Goal: Information Seeking & Learning: Understand process/instructions

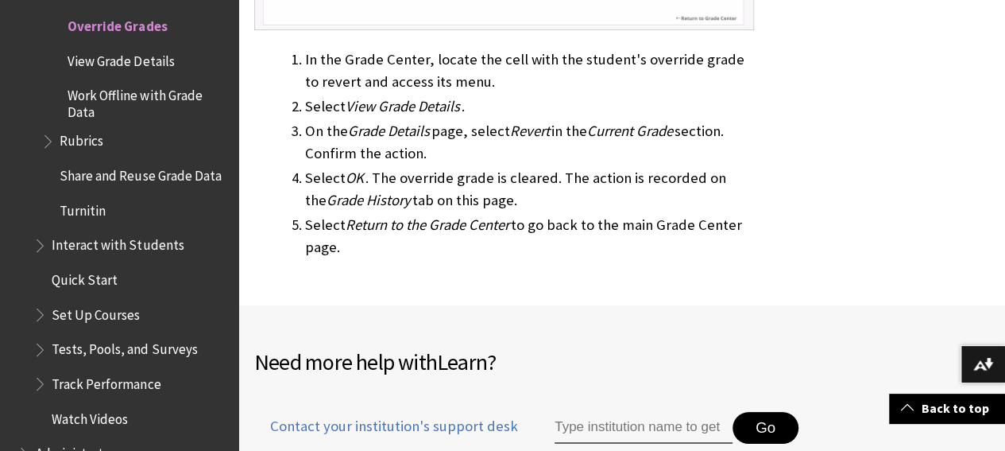
scroll to position [3100, 0]
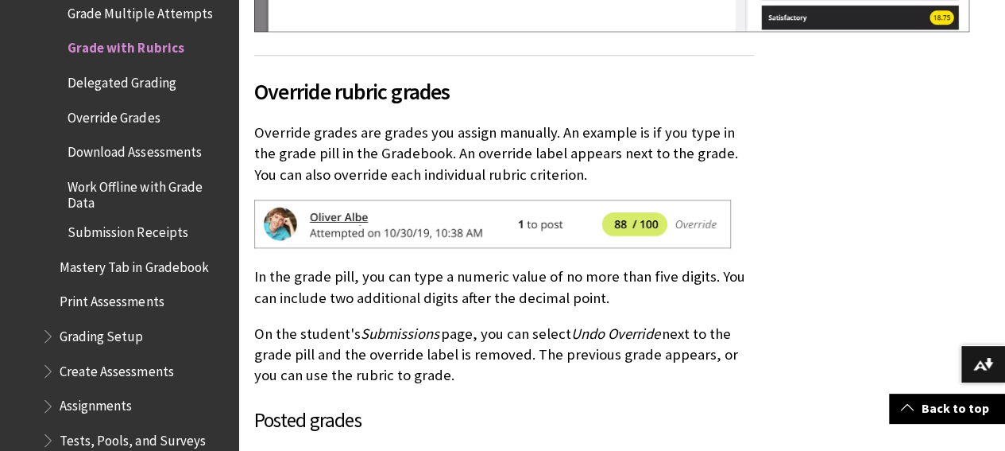
scroll to position [7087, 0]
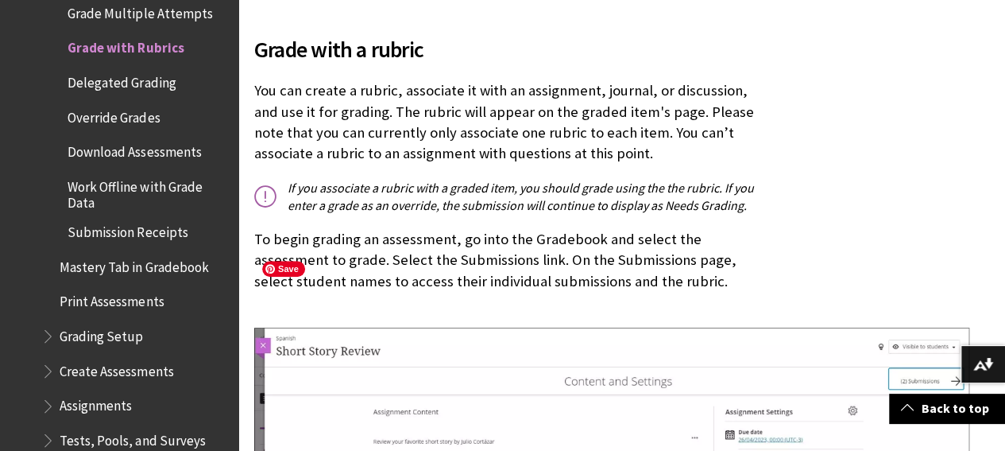
scroll to position [795, 0]
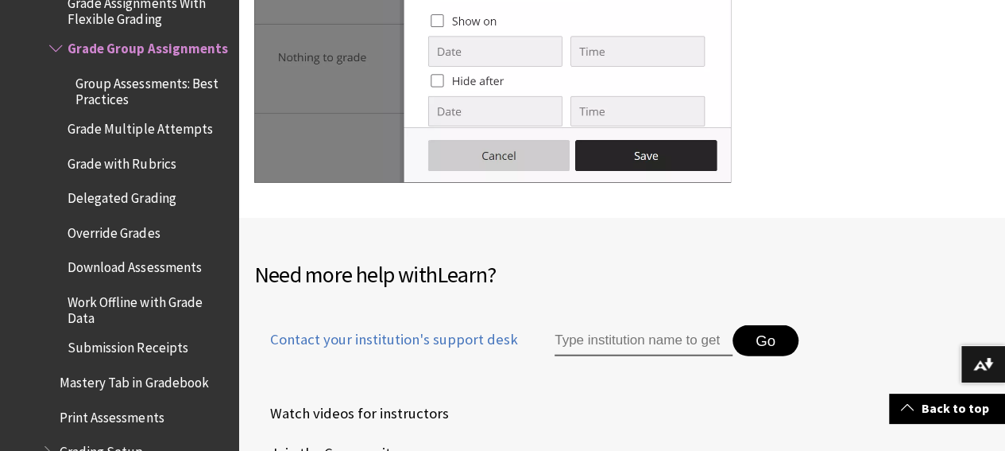
scroll to position [5841, 0]
